Goal: Task Accomplishment & Management: Use online tool/utility

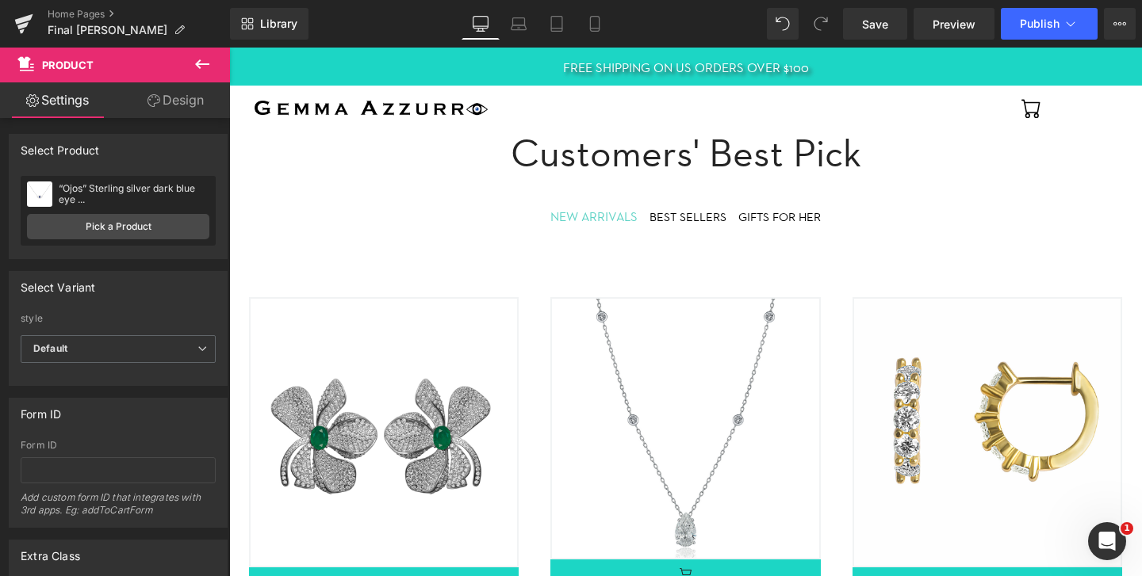
scroll to position [556, 0]
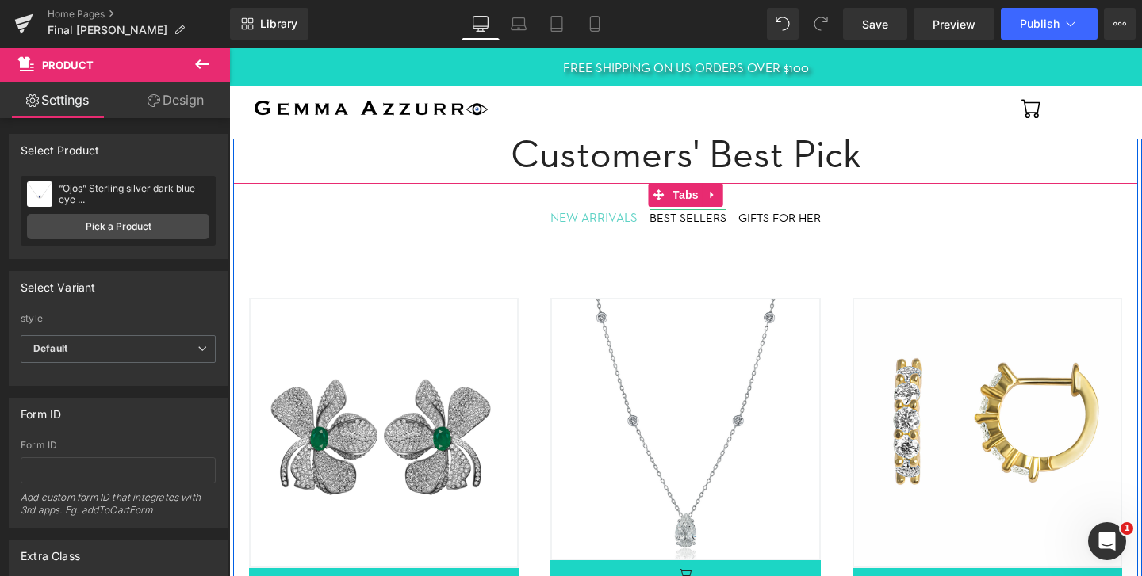
click at [675, 222] on div "BEST SELLERS" at bounding box center [687, 218] width 77 height 18
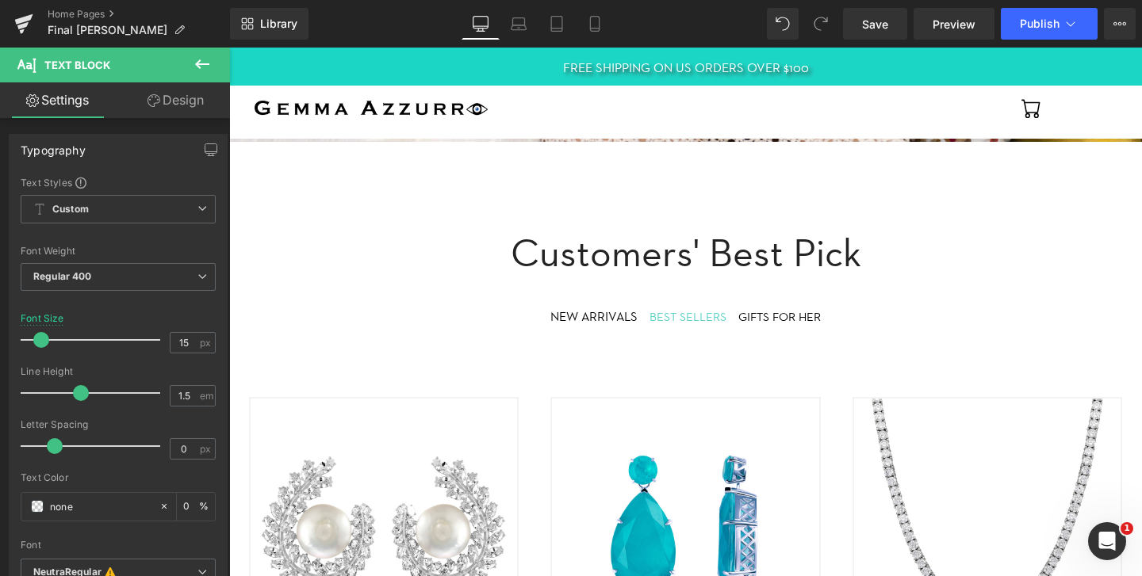
scroll to position [431, 0]
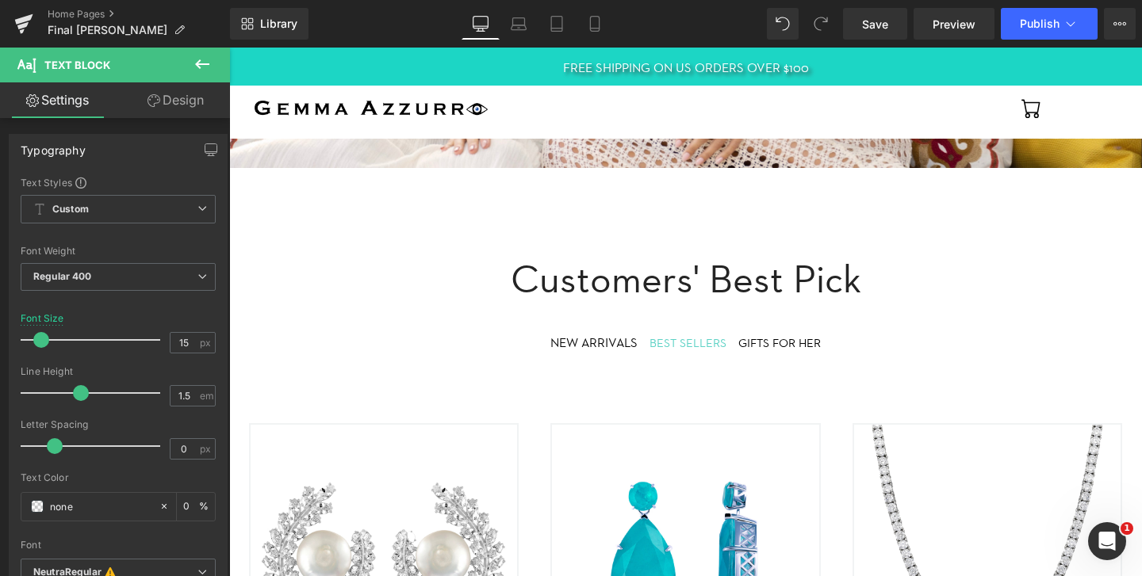
click at [759, 340] on div "GIFTS FOR HER" at bounding box center [779, 344] width 82 height 18
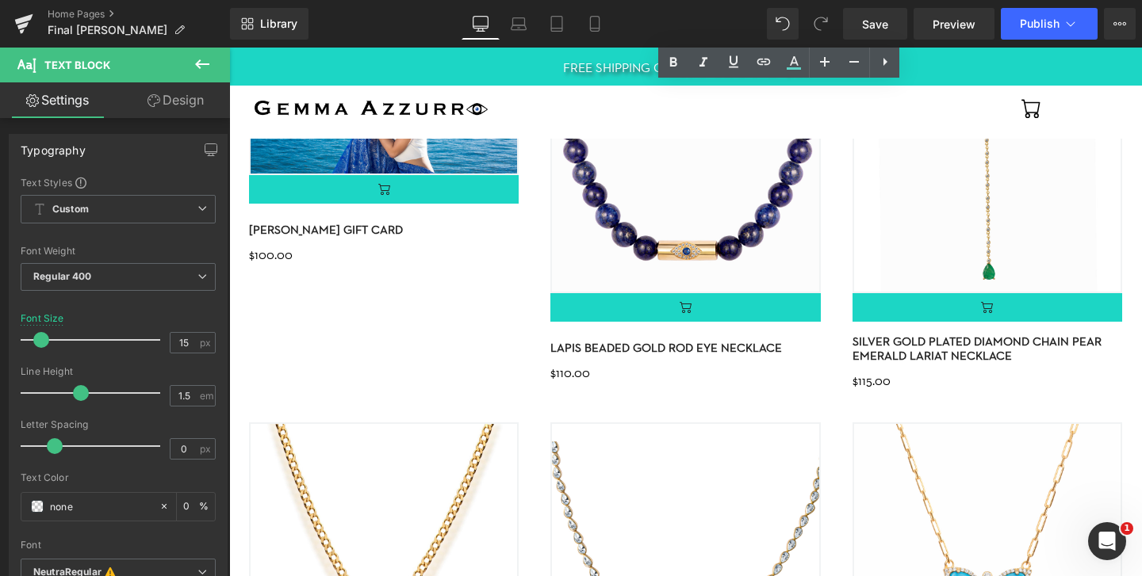
scroll to position [944, 0]
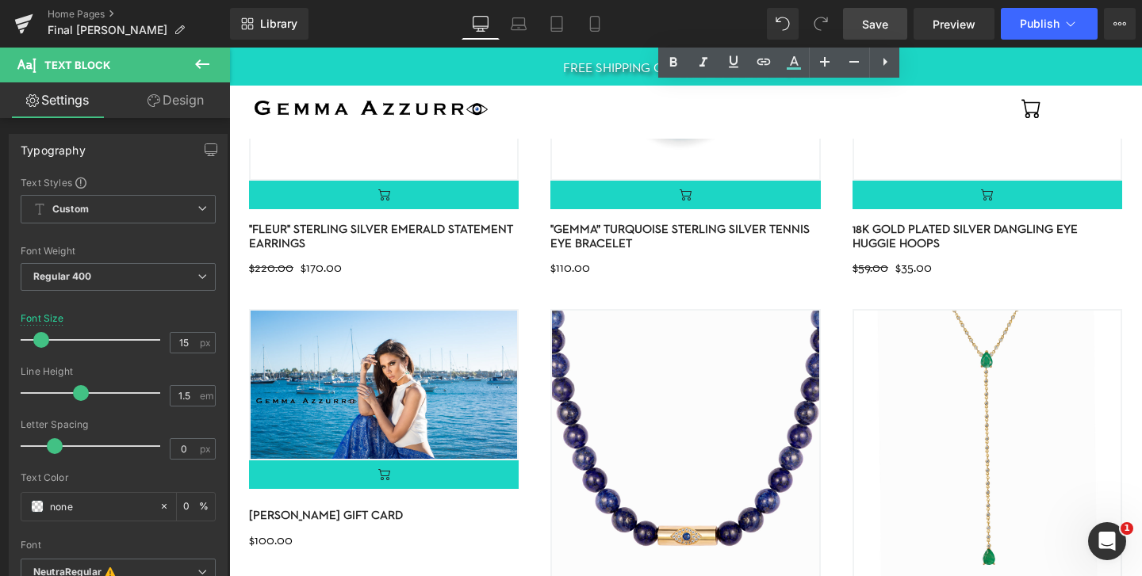
click at [871, 26] on span "Save" at bounding box center [875, 24] width 26 height 17
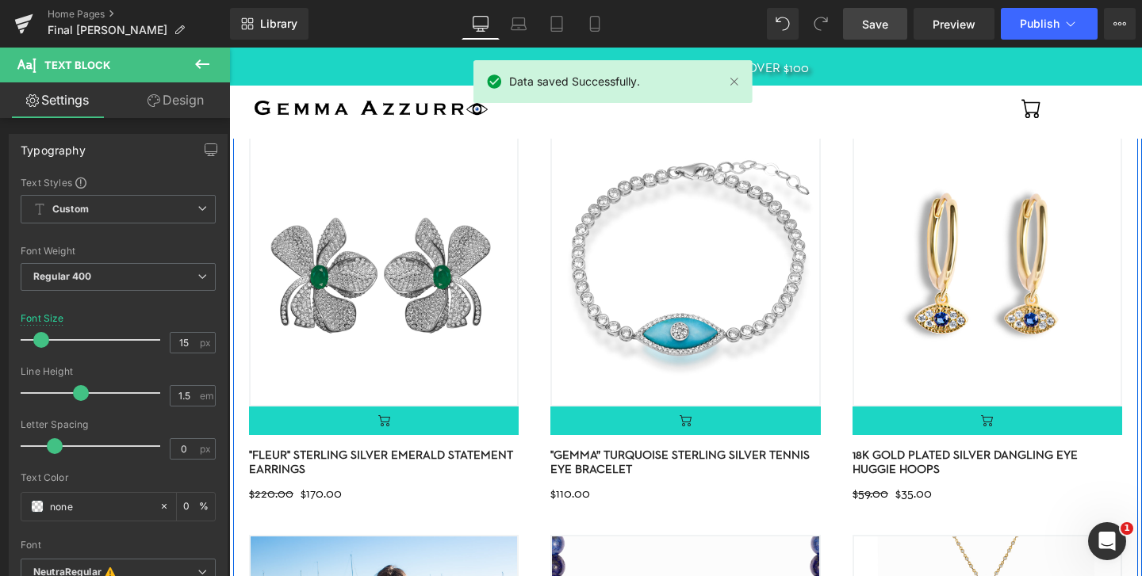
scroll to position [636, 0]
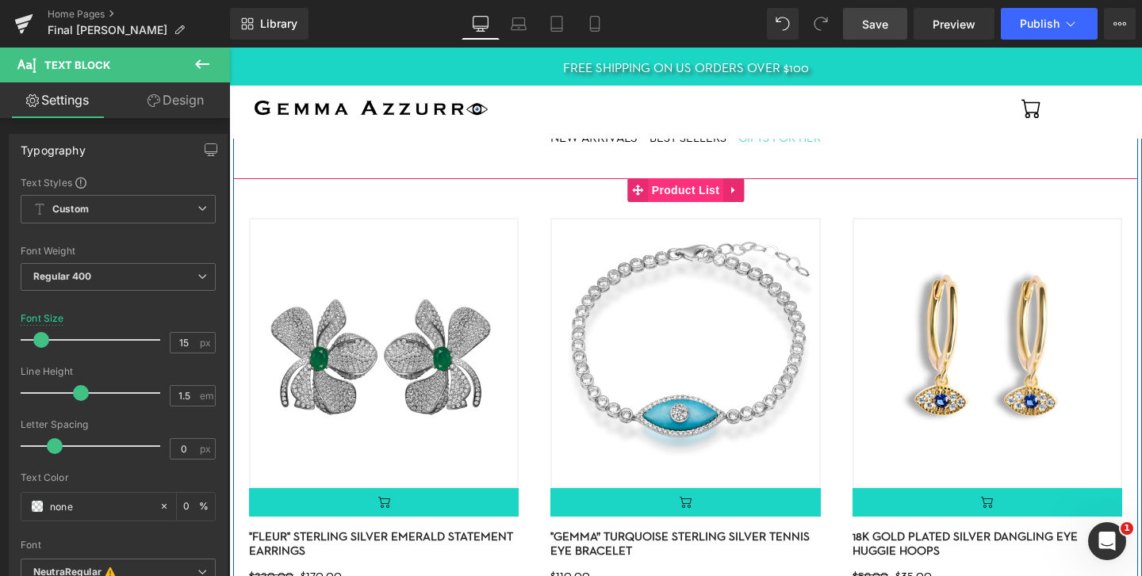
click at [698, 194] on span "Product List" at bounding box center [685, 190] width 75 height 24
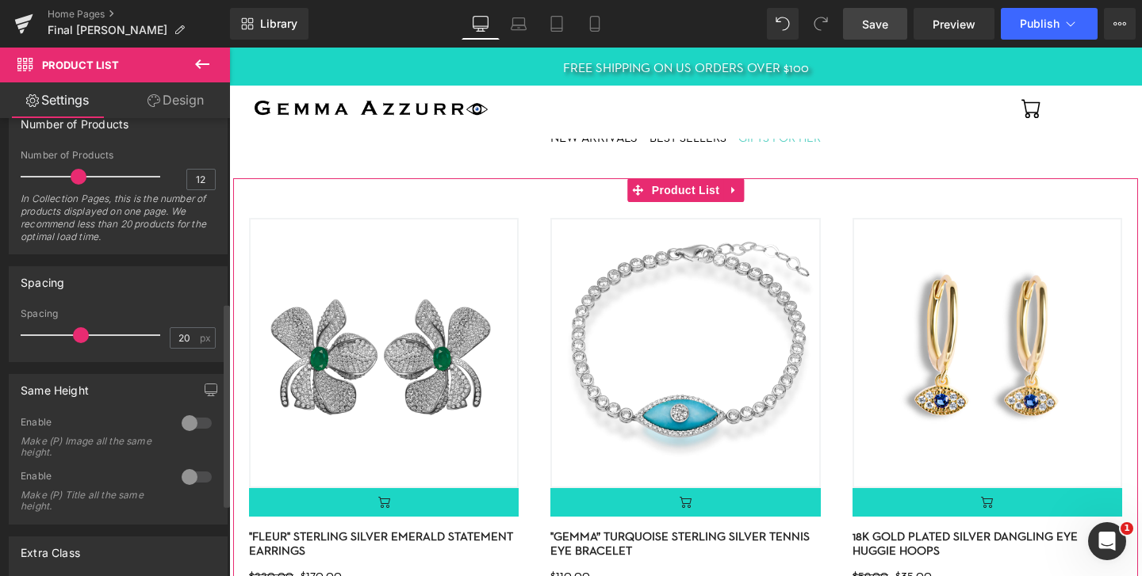
scroll to position [391, 0]
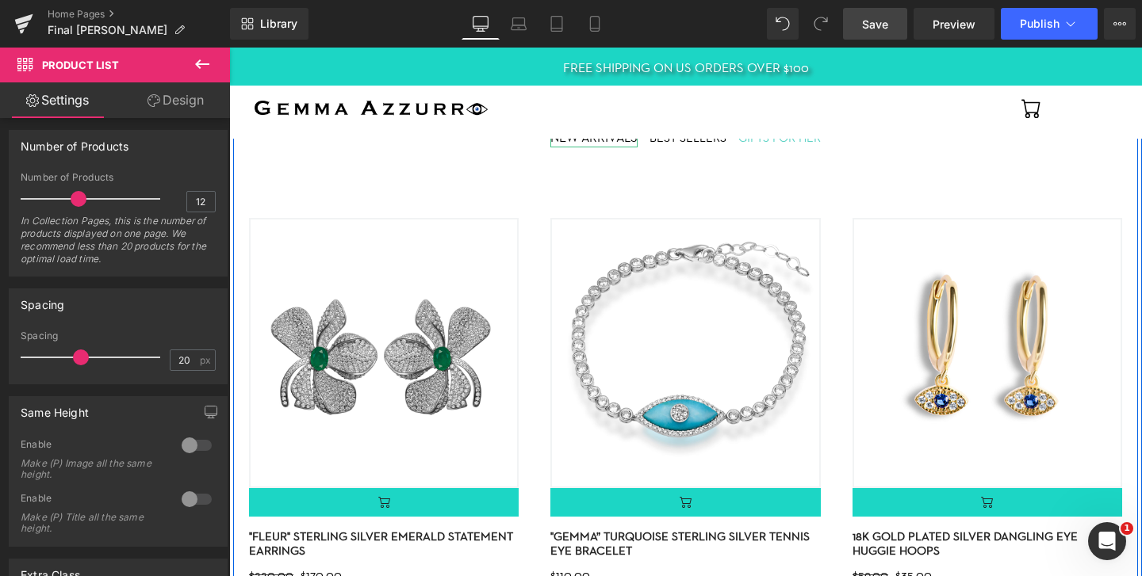
click at [595, 143] on div "NEW ARRIVALS" at bounding box center [593, 137] width 87 height 19
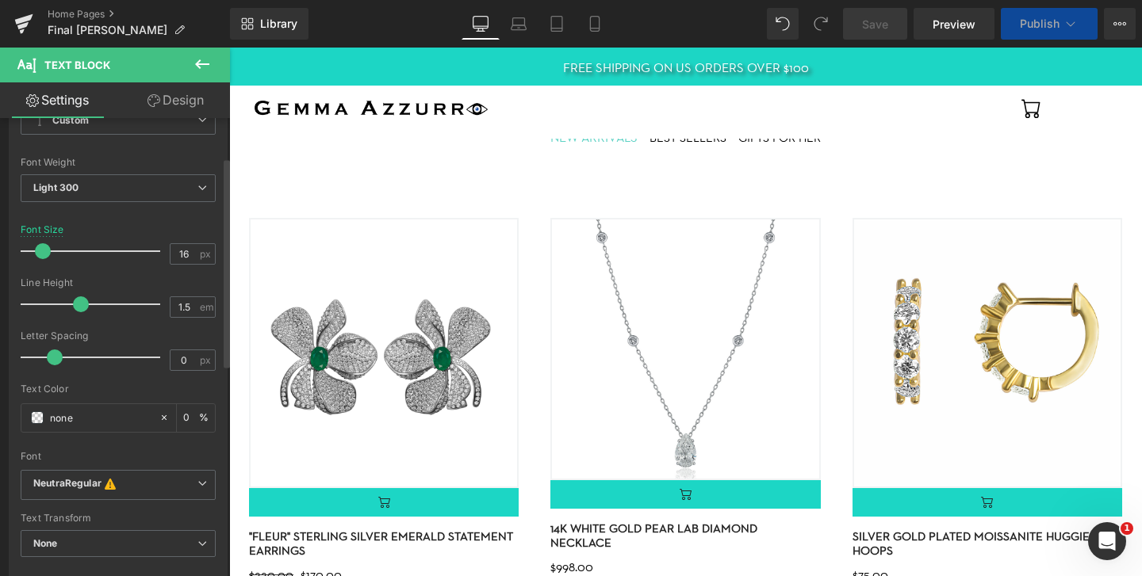
scroll to position [84, 0]
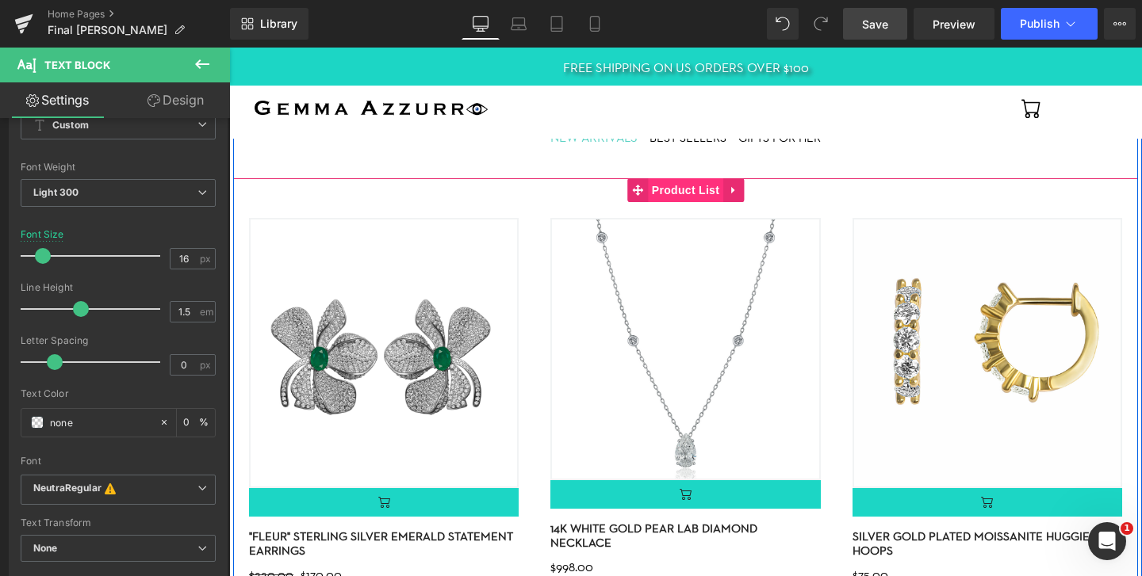
click at [690, 194] on span "Product List" at bounding box center [685, 190] width 75 height 24
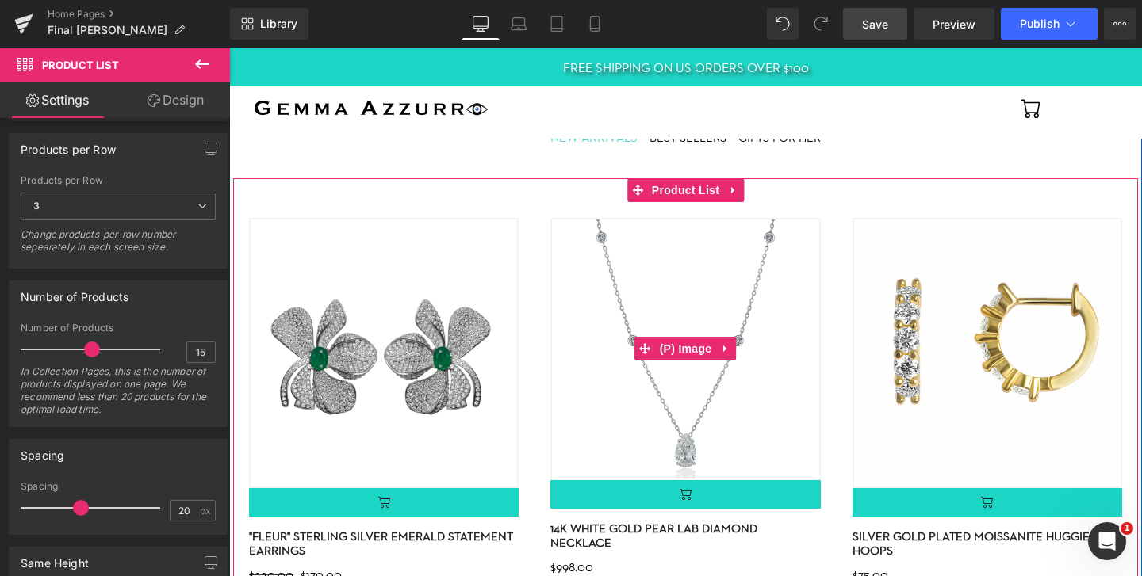
scroll to position [568, 0]
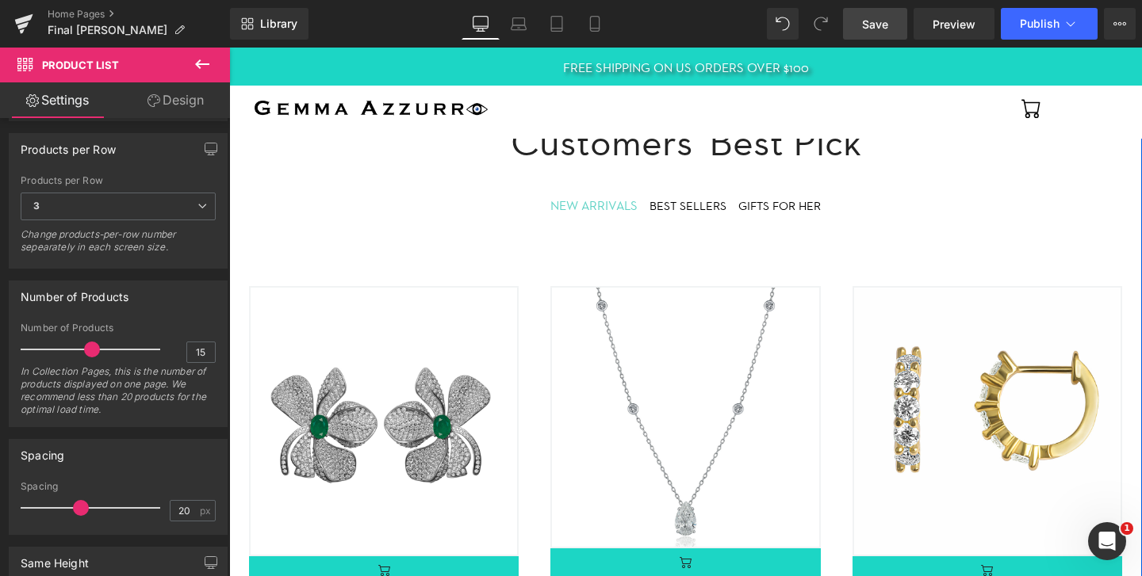
click at [703, 205] on div "BEST SELLERS" at bounding box center [687, 206] width 77 height 18
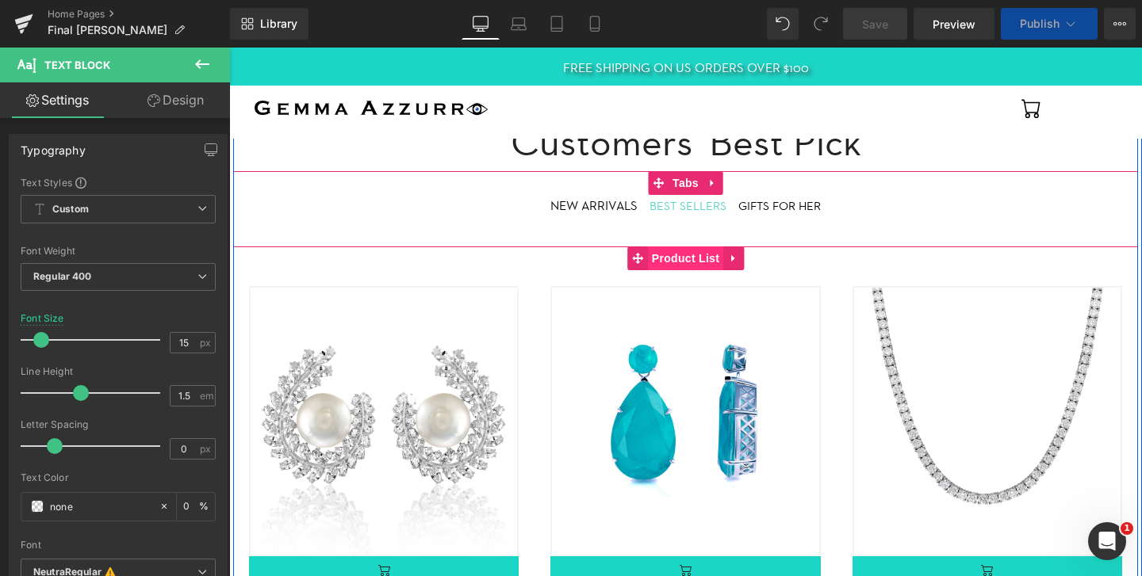
click at [687, 258] on span "Product List" at bounding box center [685, 259] width 75 height 24
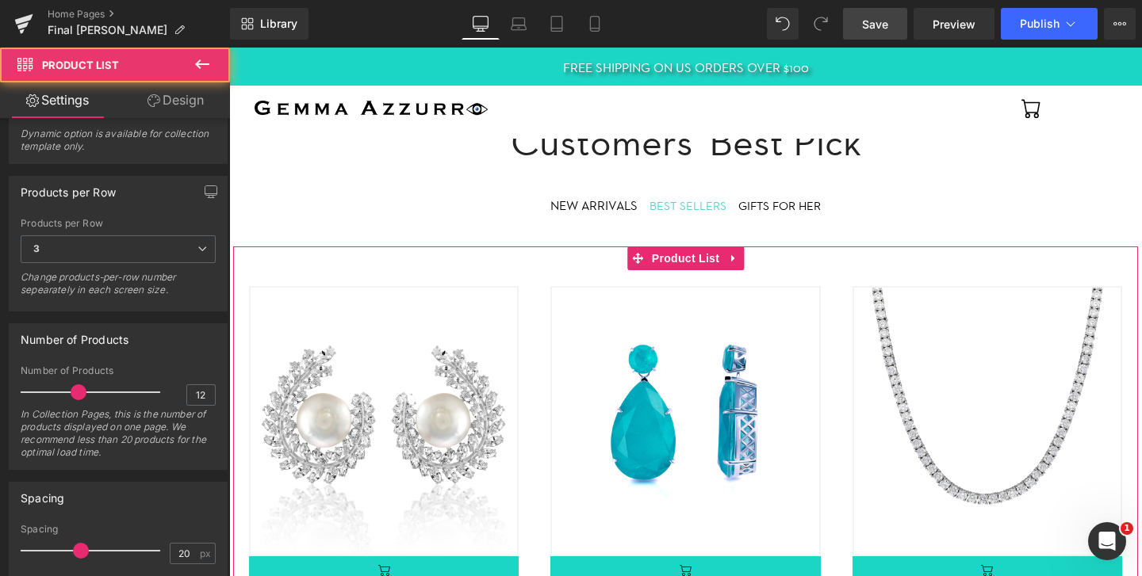
scroll to position [201, 0]
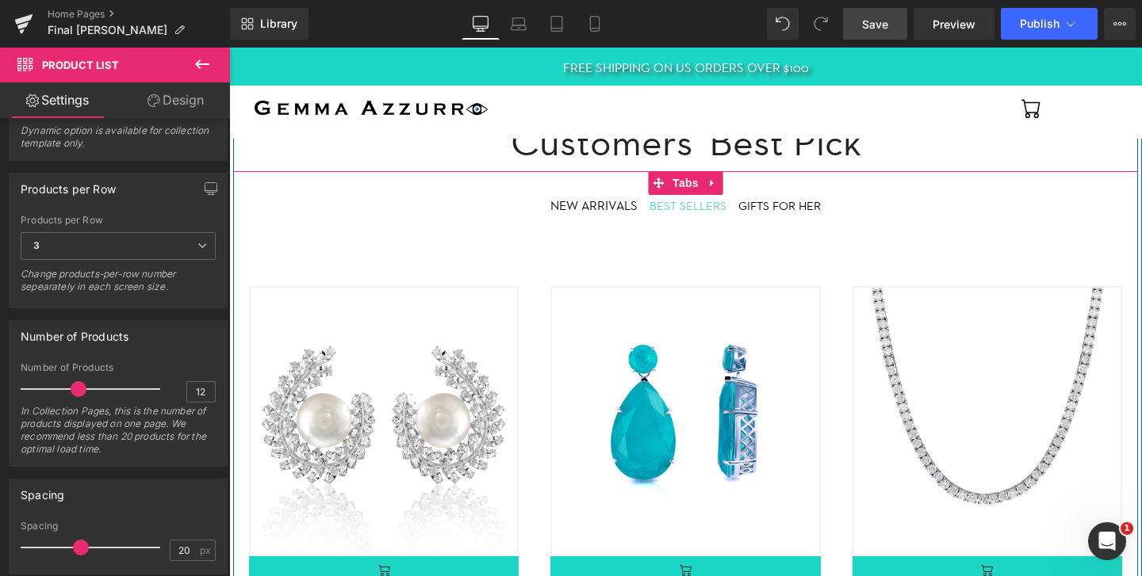
click at [229, 48] on div at bounding box center [229, 48] width 0 height 0
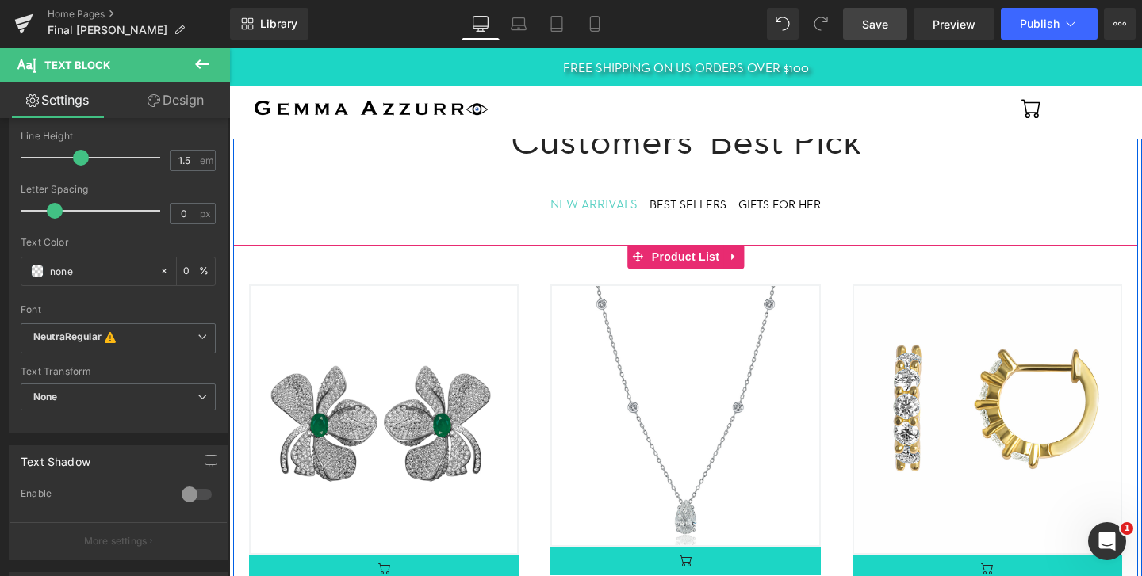
scroll to position [522, 0]
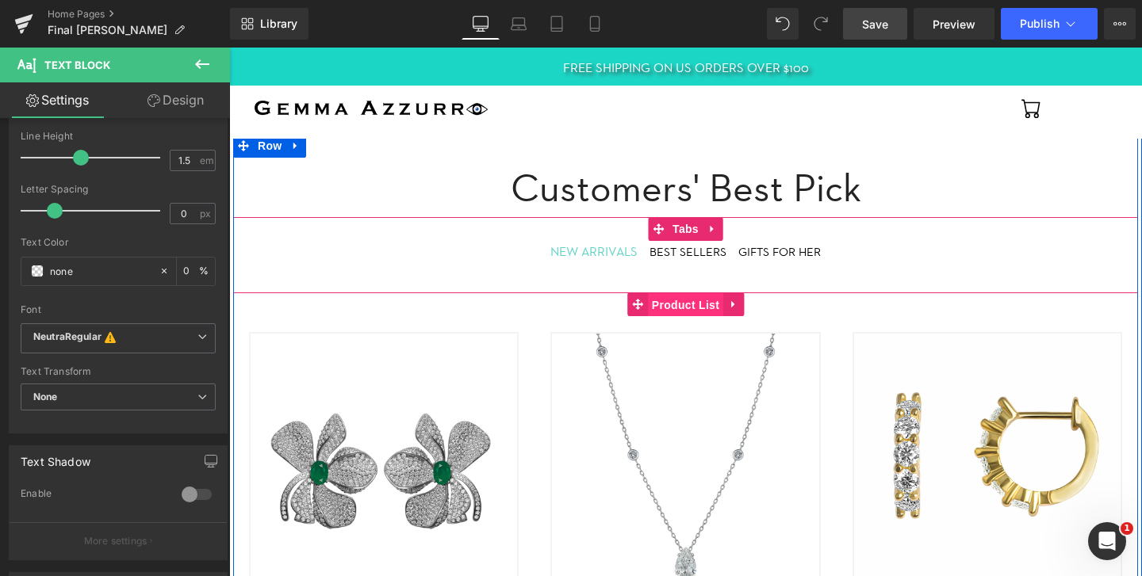
click at [693, 309] on span "Product List" at bounding box center [685, 305] width 75 height 24
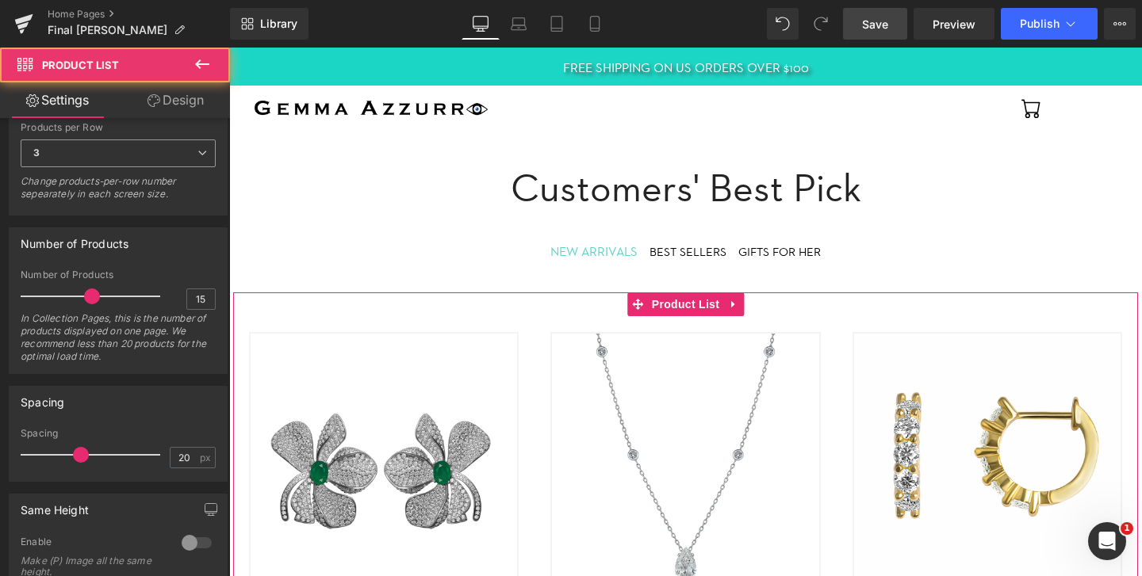
scroll to position [299, 0]
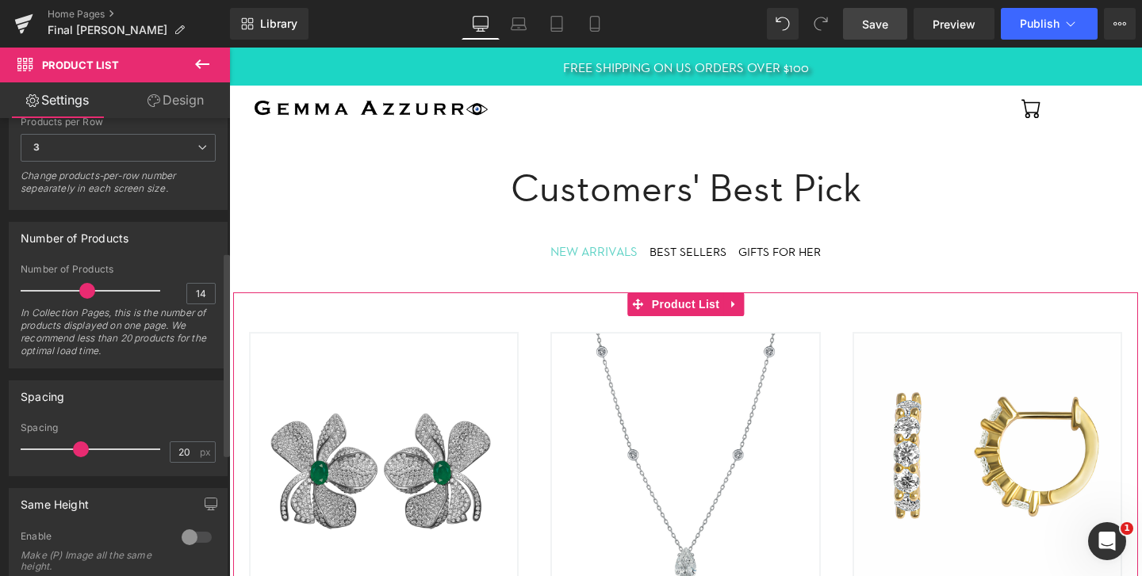
type input "13"
click at [80, 293] on span at bounding box center [83, 291] width 16 height 16
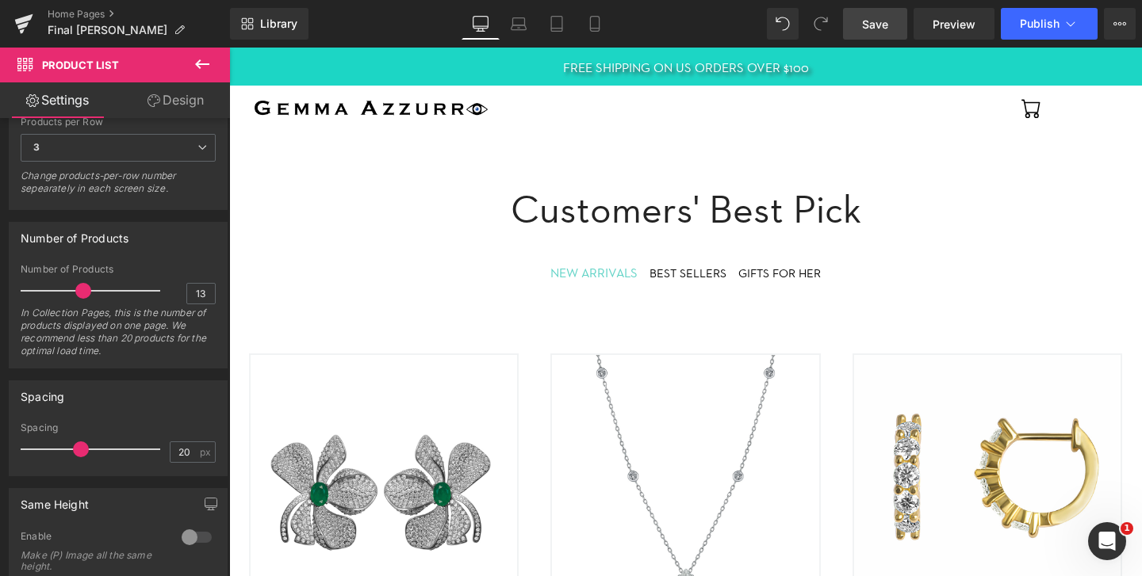
scroll to position [360, 0]
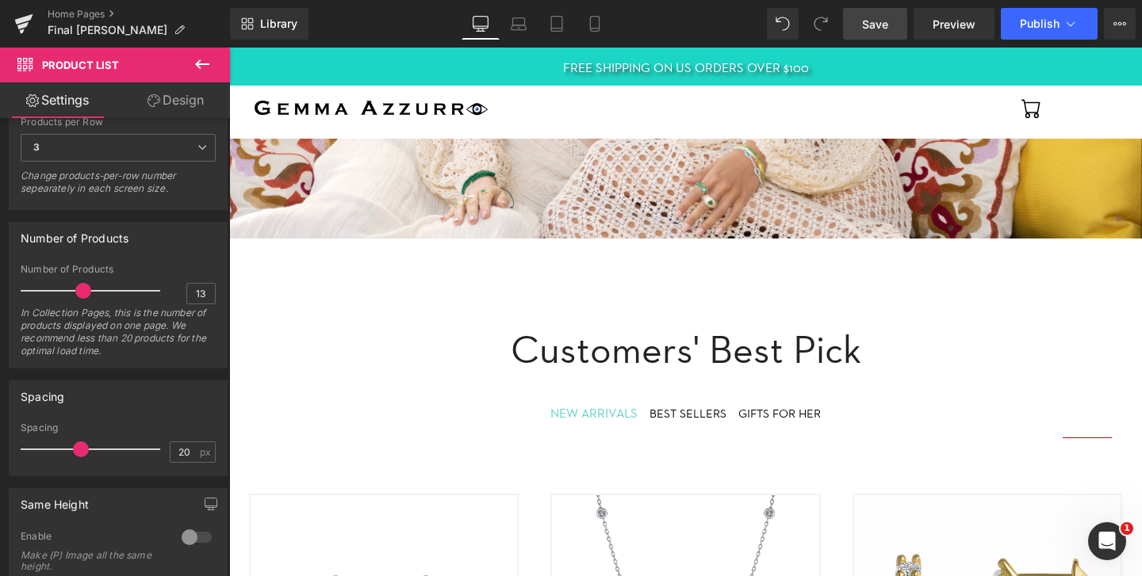
drag, startPoint x: 703, startPoint y: 410, endPoint x: 286, endPoint y: 404, distance: 417.1
click at [703, 410] on div "BEST SELLERS" at bounding box center [687, 414] width 77 height 18
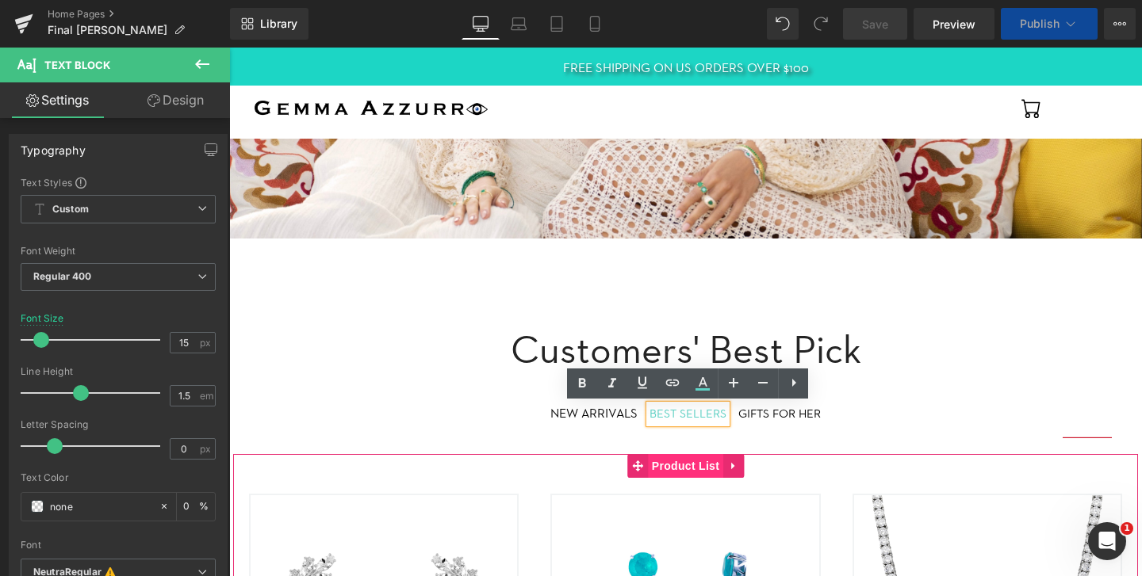
click at [690, 465] on span "Product List" at bounding box center [685, 466] width 75 height 24
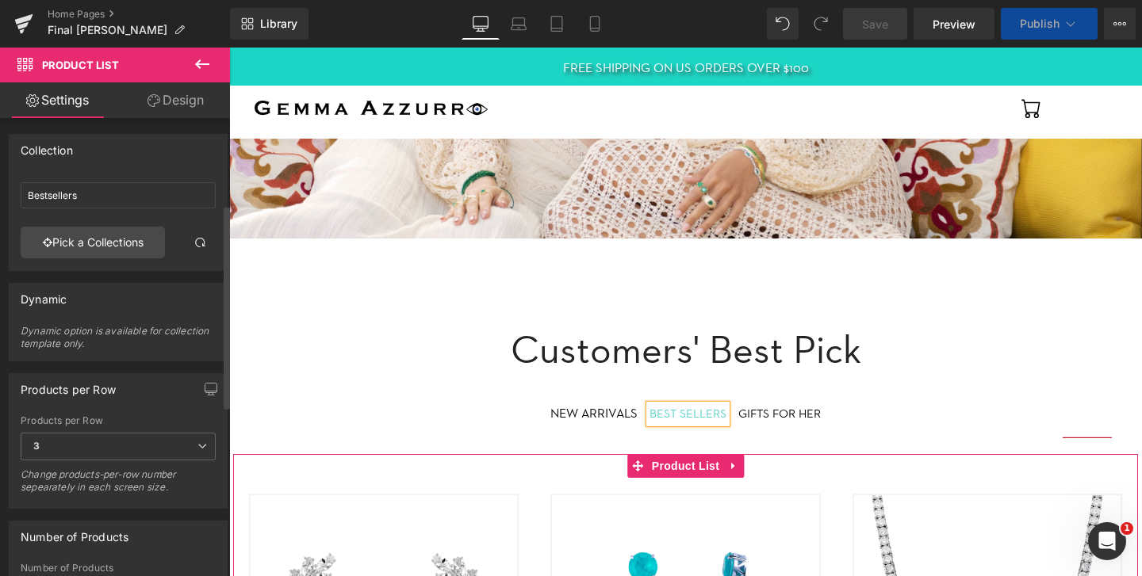
scroll to position [209, 0]
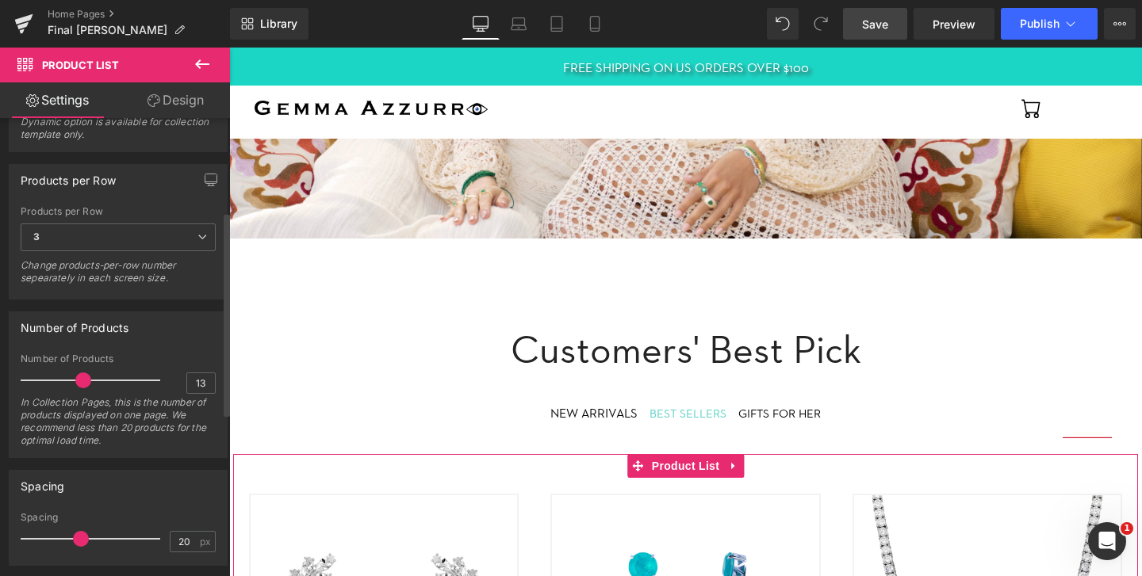
click at [78, 381] on span at bounding box center [83, 381] width 16 height 16
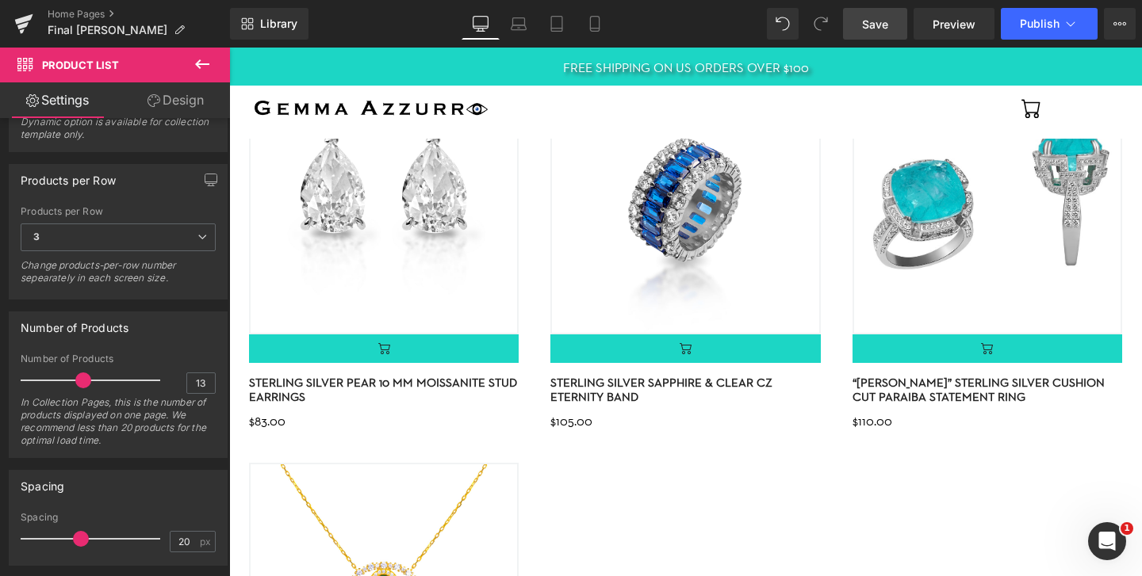
scroll to position [1897, 0]
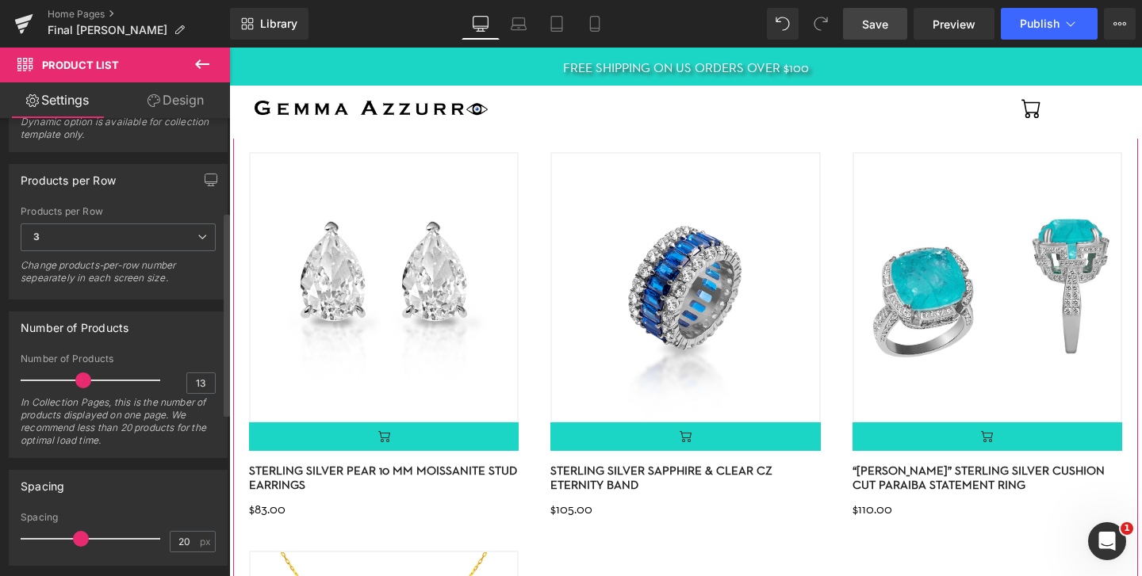
type input "12"
click at [74, 381] on span at bounding box center [79, 381] width 16 height 16
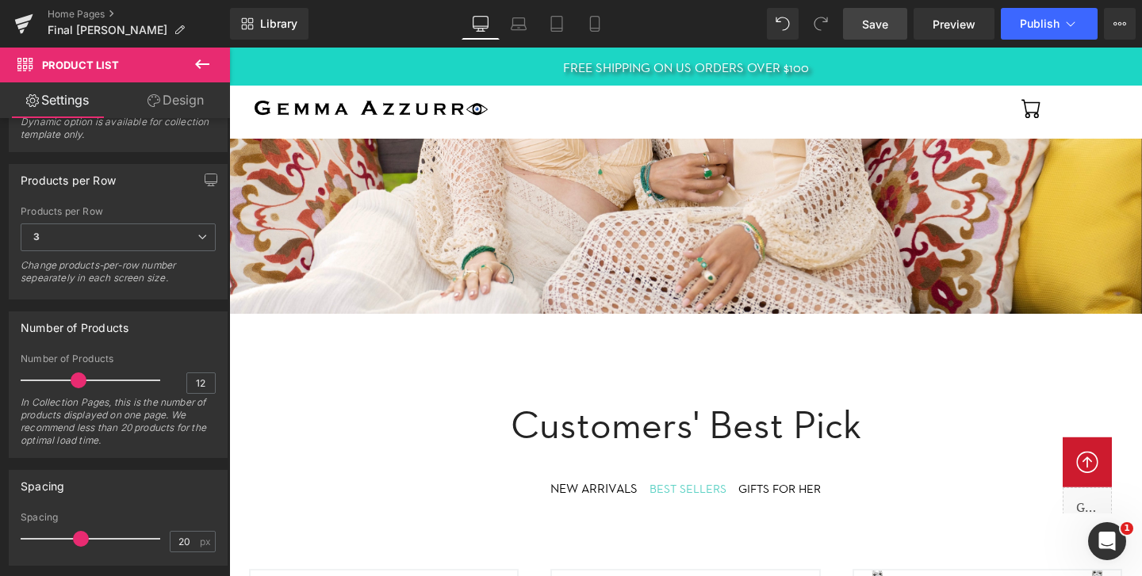
scroll to position [393, 0]
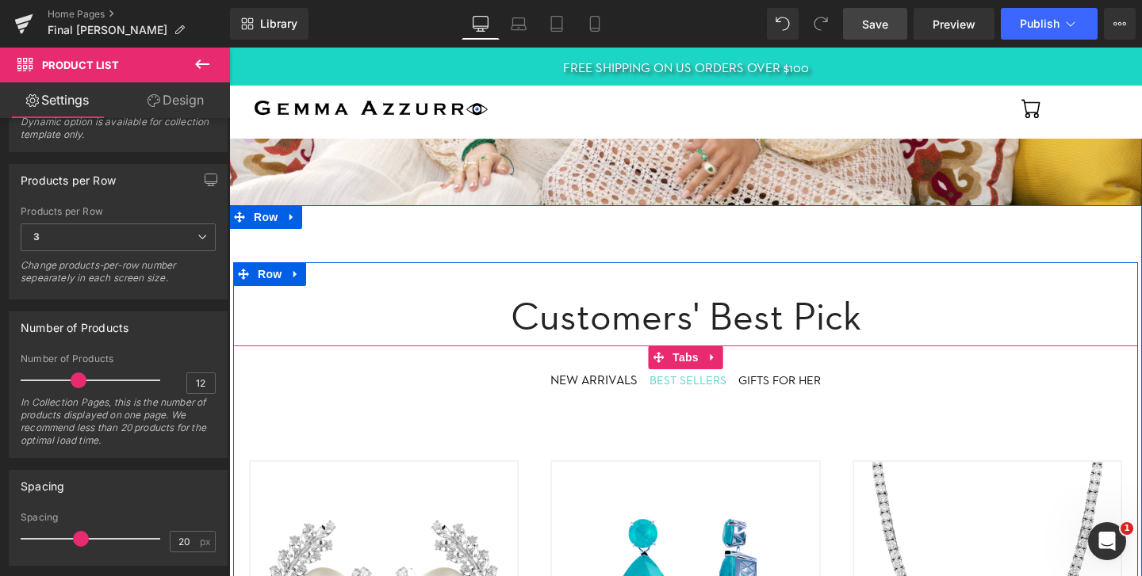
click at [591, 380] on div "NEW ARRIVALS" at bounding box center [593, 380] width 87 height 19
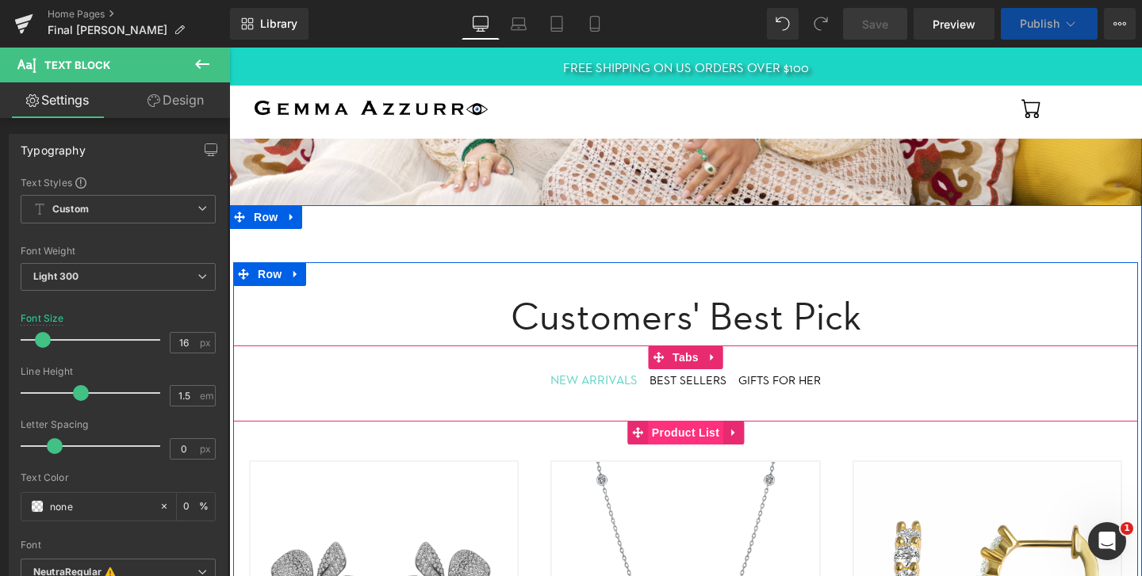
click at [685, 437] on span "Product List" at bounding box center [685, 433] width 75 height 24
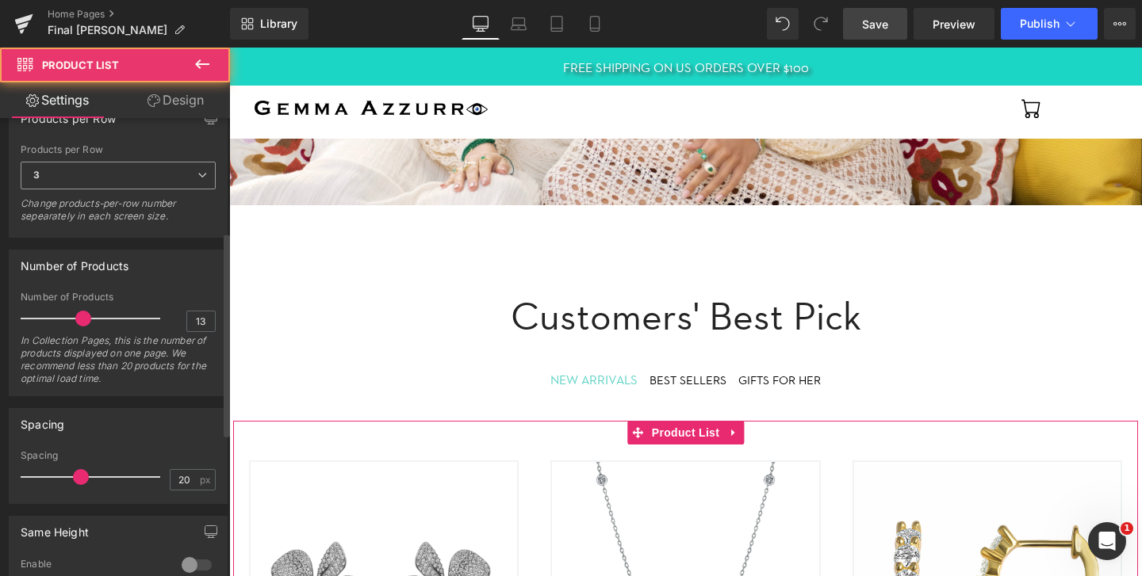
scroll to position [273, 0]
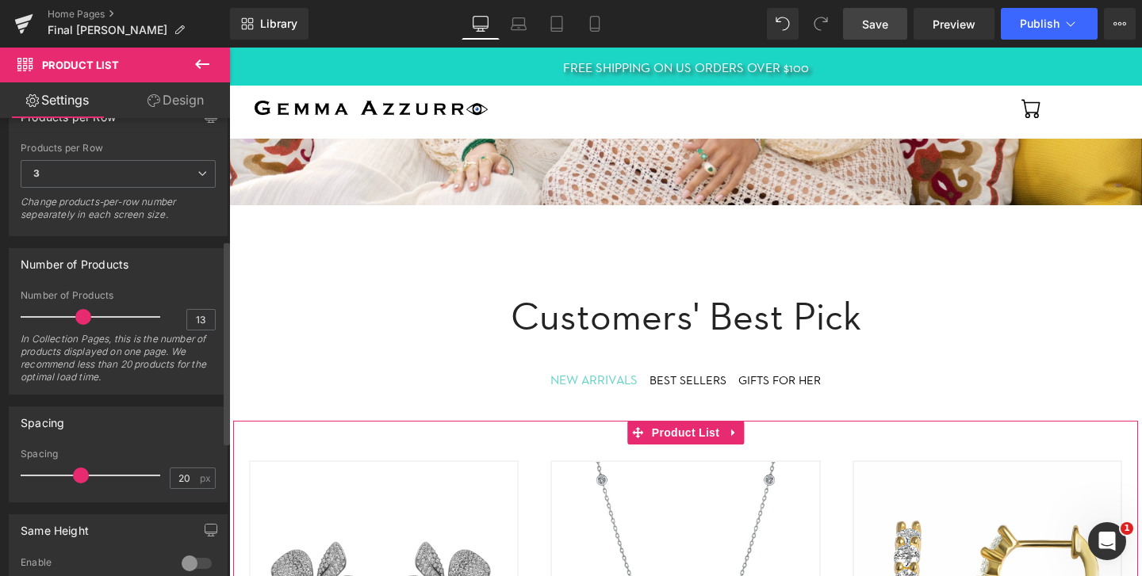
type input "12"
click at [76, 320] on span at bounding box center [79, 317] width 16 height 16
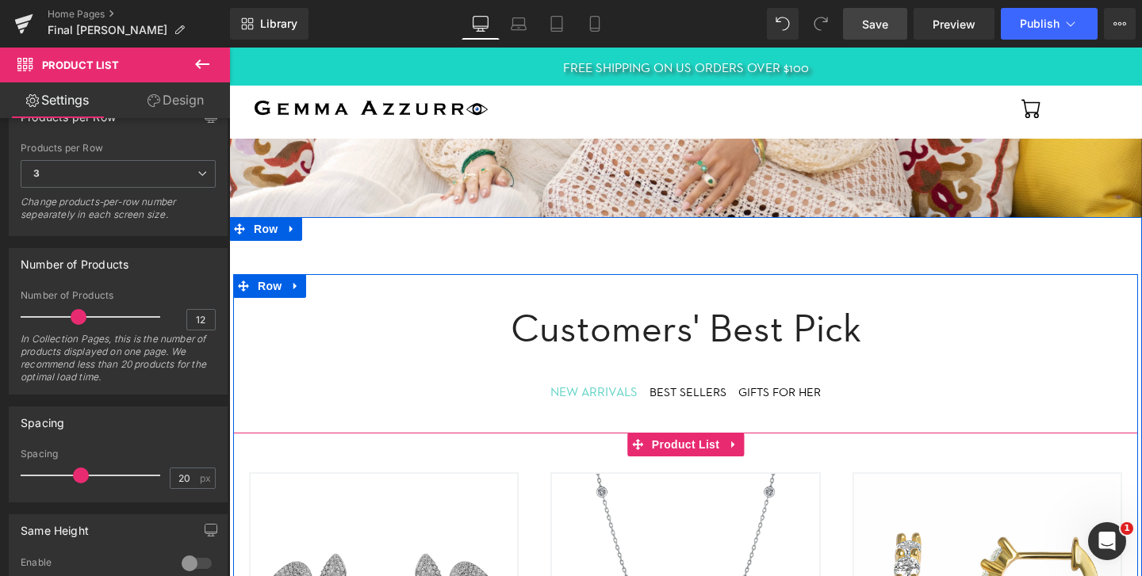
scroll to position [259, 0]
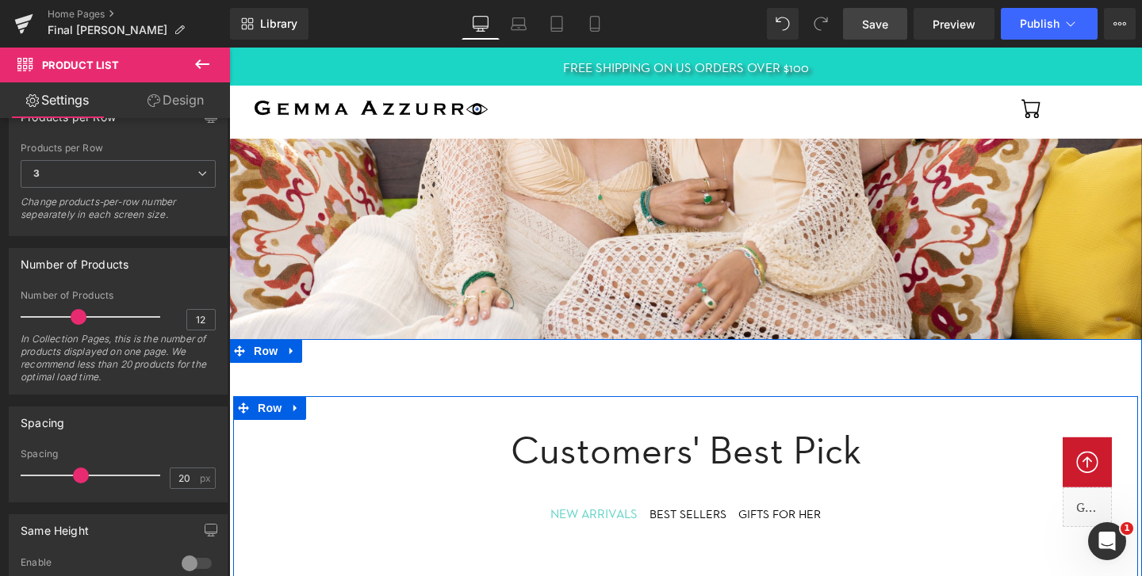
click at [806, 511] on div "GIFTS FOR HER" at bounding box center [779, 515] width 82 height 18
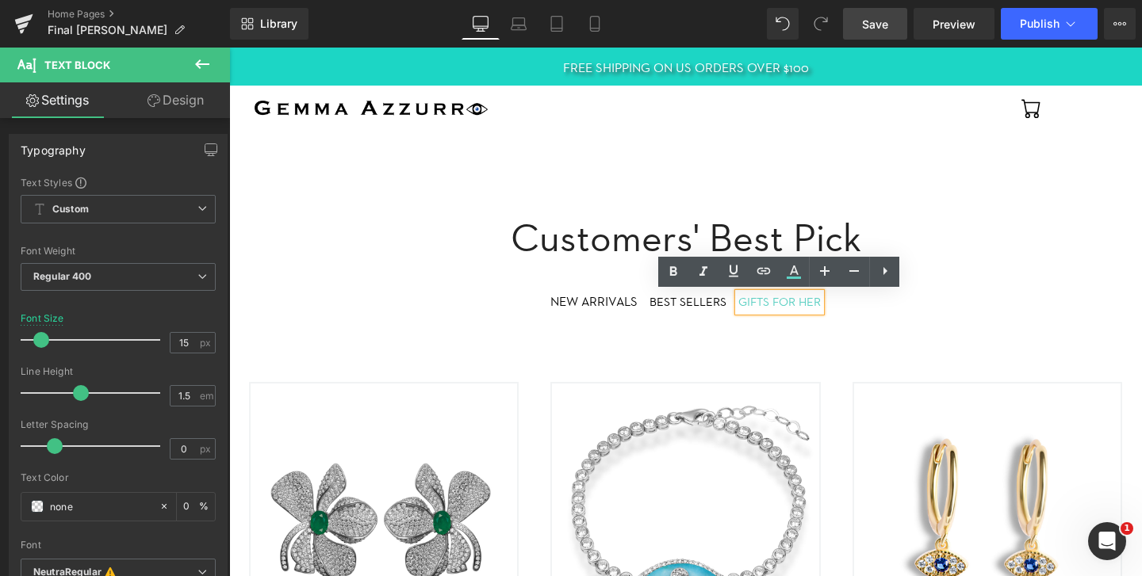
scroll to position [391, 0]
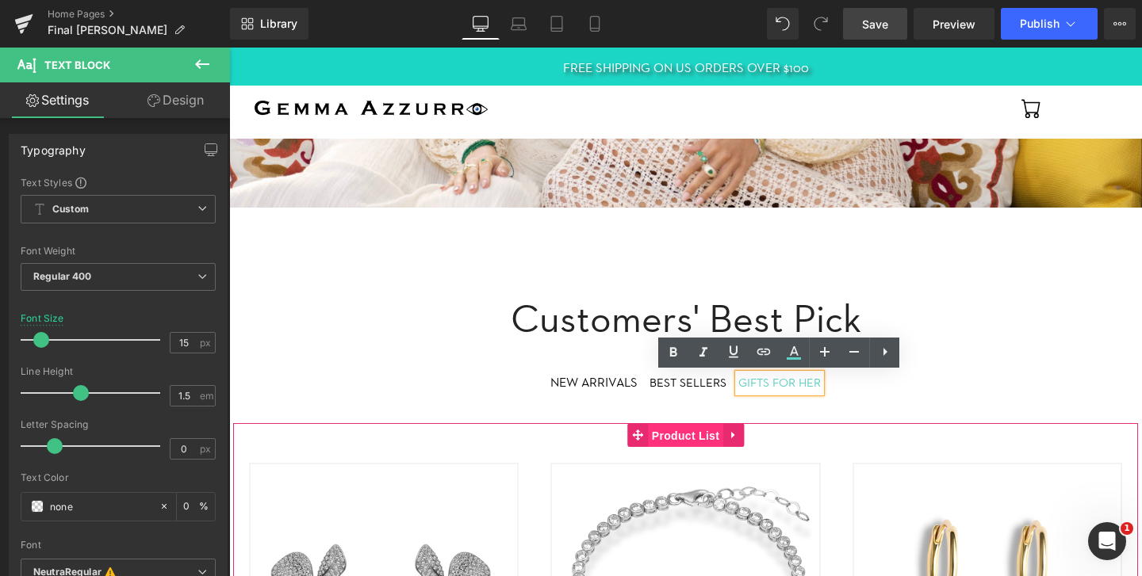
click at [699, 438] on span "Product List" at bounding box center [685, 436] width 75 height 24
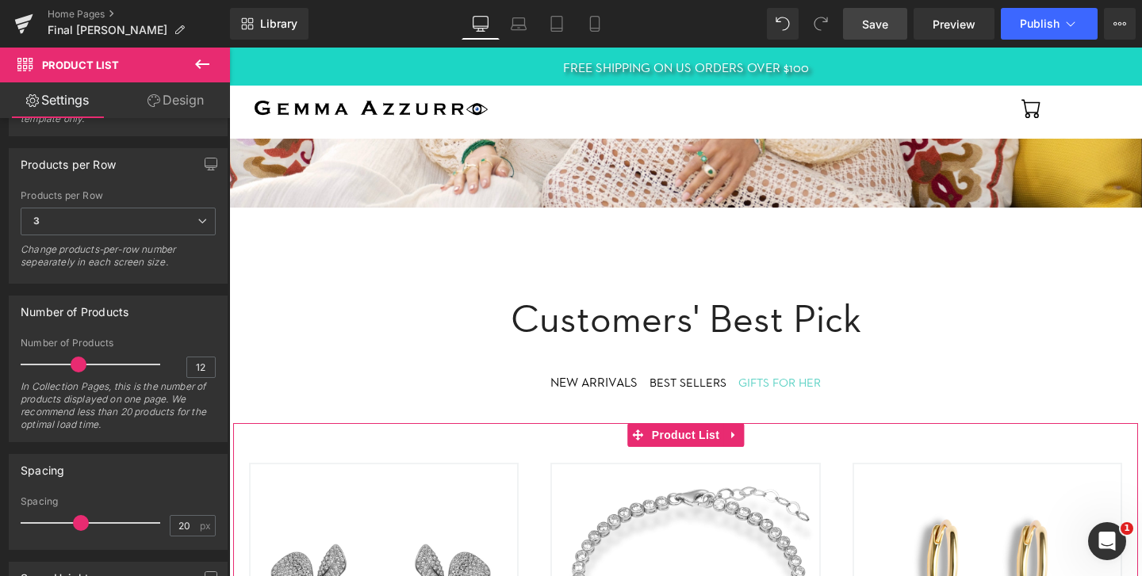
scroll to position [227, 0]
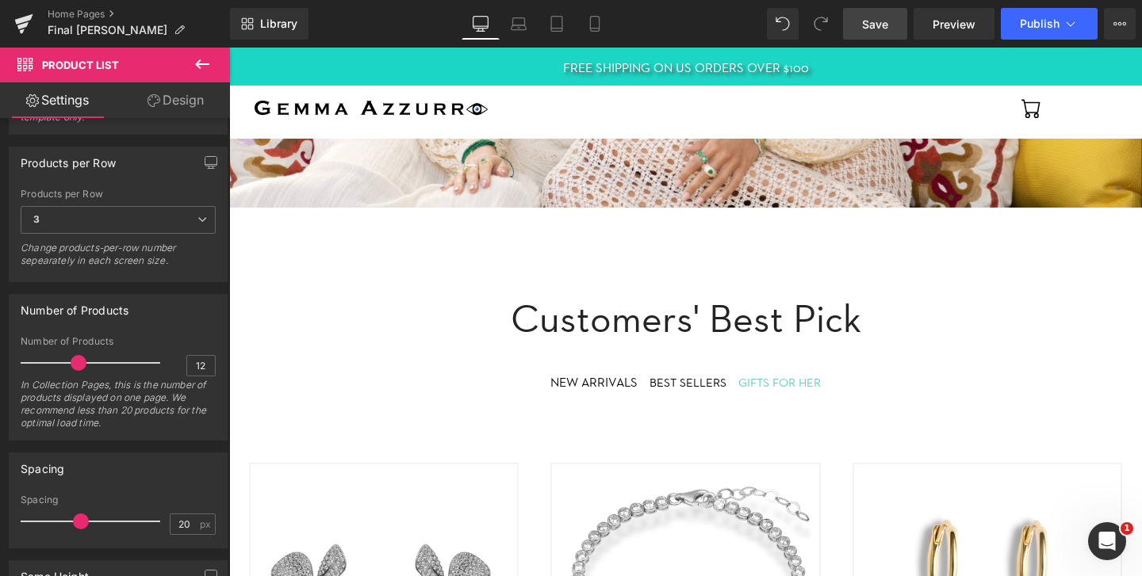
click at [876, 29] on span "Save" at bounding box center [875, 24] width 26 height 17
click at [1055, 23] on span "Publish" at bounding box center [1040, 23] width 40 height 13
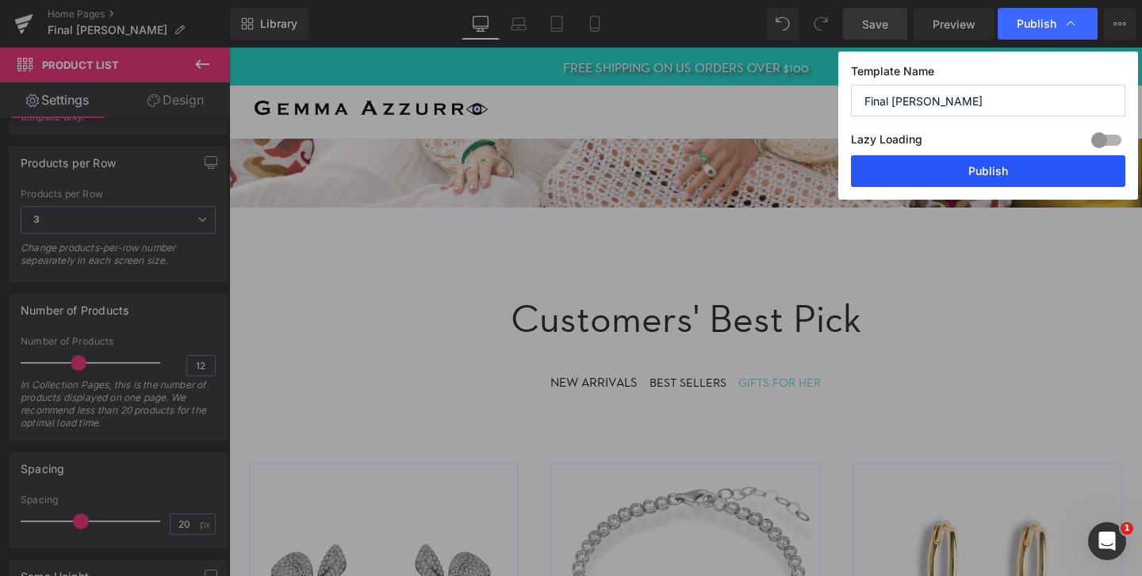
drag, startPoint x: 1047, startPoint y: 174, endPoint x: 818, endPoint y: 126, distance: 234.0
click at [1047, 174] on button "Publish" at bounding box center [988, 171] width 274 height 32
